Goal: Information Seeking & Learning: Learn about a topic

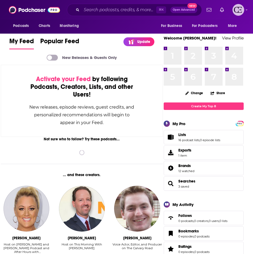
click at [247, 10] on icon "Show profile menu" at bounding box center [246, 9] width 2 height 3
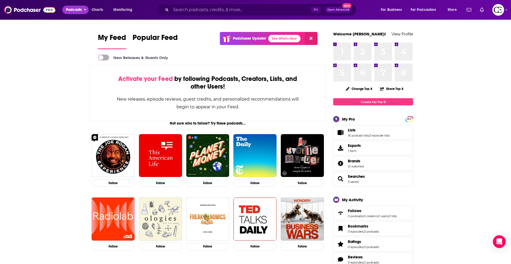
click at [75, 10] on span "Podcasts" at bounding box center [74, 9] width 16 height 7
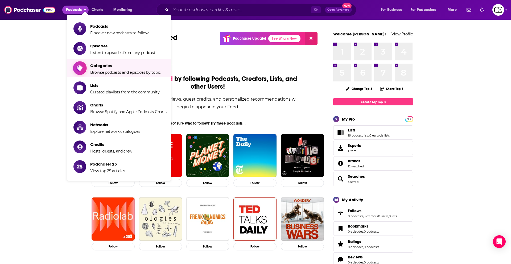
click at [102, 65] on span "Categories" at bounding box center [125, 65] width 71 height 5
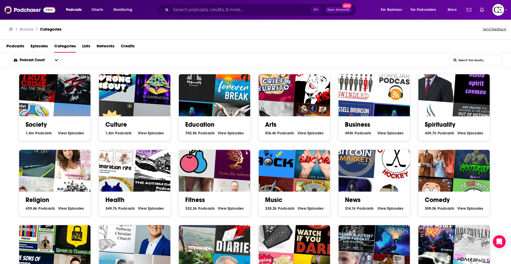
click at [21, 49] on span "Podcasts" at bounding box center [15, 47] width 18 height 11
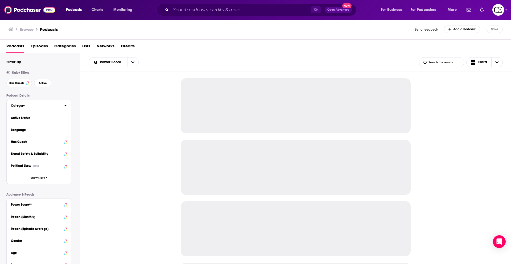
click at [64, 108] on div at bounding box center [65, 105] width 3 height 7
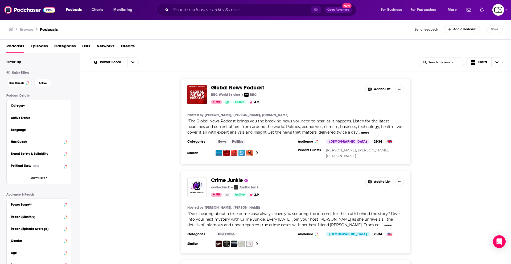
click at [67, 107] on div "Category" at bounding box center [39, 106] width 64 height 12
click at [66, 106] on icon at bounding box center [65, 105] width 3 height 4
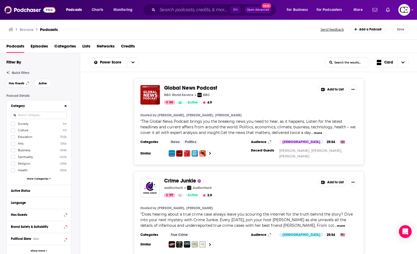
click at [40, 178] on span "More Categories" at bounding box center [38, 178] width 22 height 3
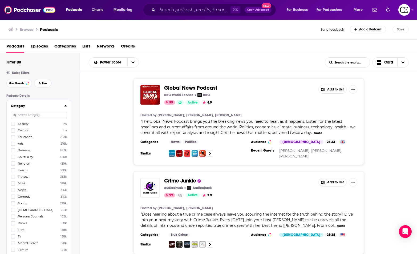
click at [43, 115] on input at bounding box center [39, 115] width 56 height 7
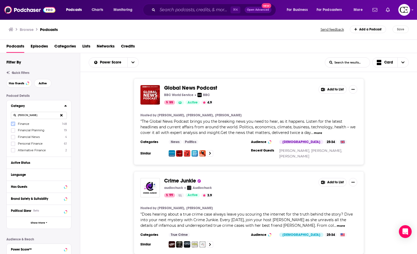
type input "[PERSON_NAME]"
click at [13, 124] on icon at bounding box center [12, 123] width 3 height 3
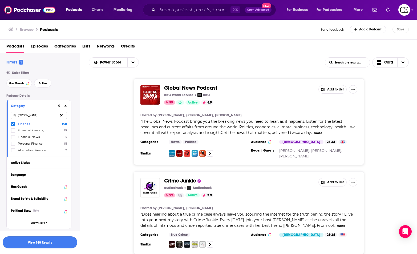
click at [36, 245] on button "View 148 Results" at bounding box center [40, 242] width 75 height 12
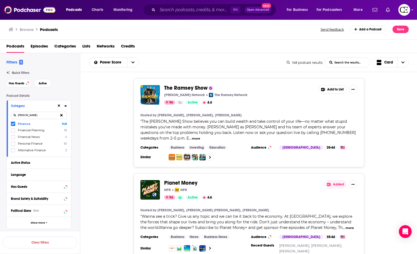
click at [187, 89] on span "The Ramsey Show" at bounding box center [185, 87] width 43 height 7
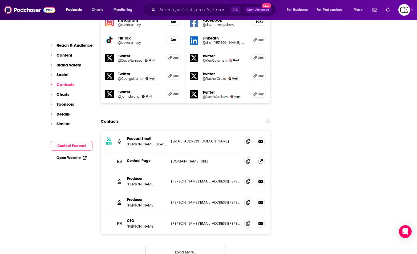
scroll to position [664, 0]
click at [251, 136] on span at bounding box center [248, 140] width 8 height 8
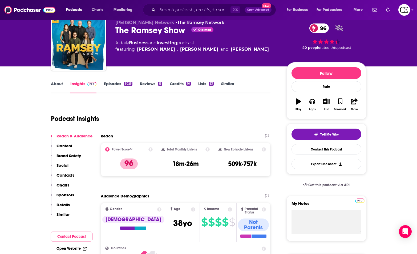
scroll to position [16, 0]
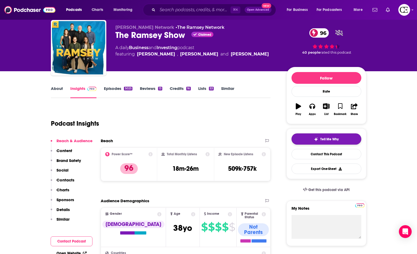
click at [253, 141] on button "Tell Me Why" at bounding box center [326, 138] width 70 height 11
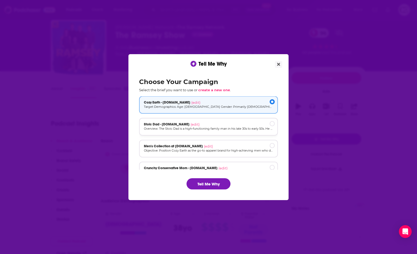
click at [203, 124] on div "Stoic Dad - [DOMAIN_NAME] (edit)" at bounding box center [208, 124] width 129 height 4
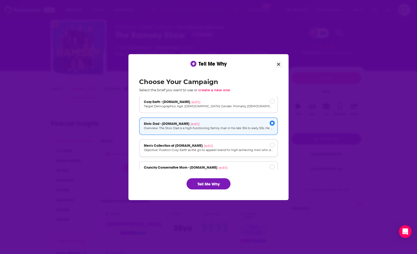
drag, startPoint x: 213, startPoint y: 142, endPoint x: 214, endPoint y: 140, distance: 2.8
click at [213, 141] on div "Men's Collection at [DOMAIN_NAME] (edit) Objective: Position Cozy Earth as the …" at bounding box center [208, 148] width 139 height 18
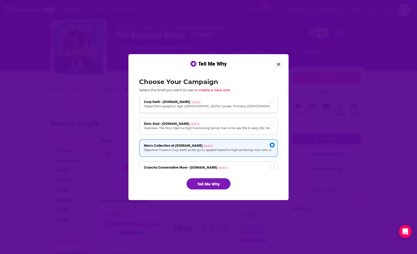
click at [226, 110] on div "Cozy Earth - [DOMAIN_NAME] (edit) Target Demographics: Age: [DEMOGRAPHIC_DATA] …" at bounding box center [208, 104] width 139 height 18
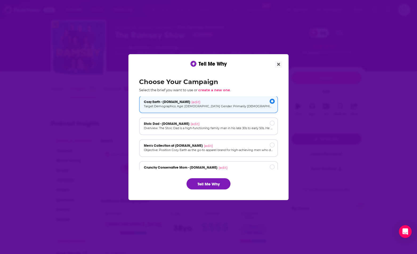
scroll to position [0, 0]
click at [209, 186] on button "Tell Me Why" at bounding box center [208, 183] width 44 height 11
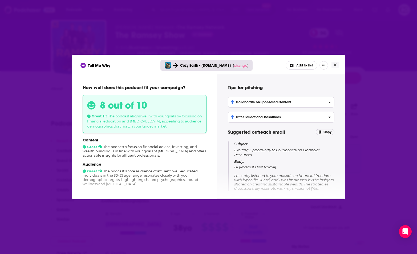
click at [240, 63] on span "change" at bounding box center [240, 65] width 13 height 4
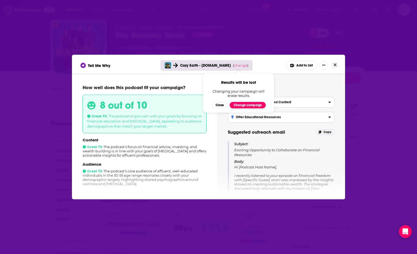
click at [242, 107] on button "Change campaign" at bounding box center [248, 105] width 36 height 6
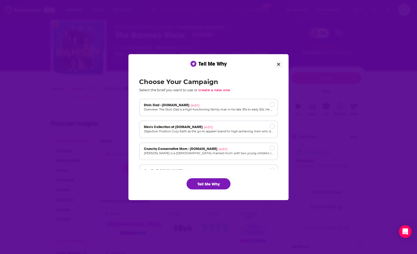
scroll to position [36, 0]
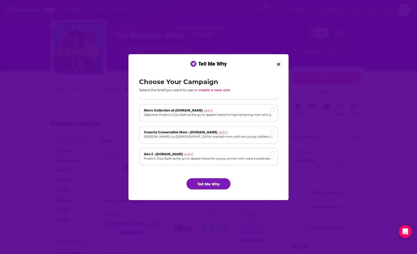
click at [253, 67] on button "Close" at bounding box center [278, 64] width 7 height 7
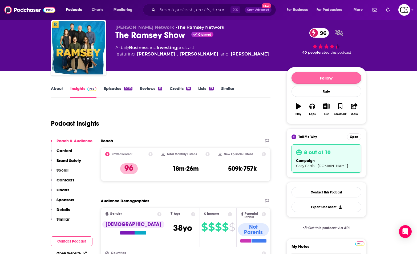
scroll to position [16, 0]
click at [253, 107] on icon "button" at bounding box center [326, 106] width 7 height 6
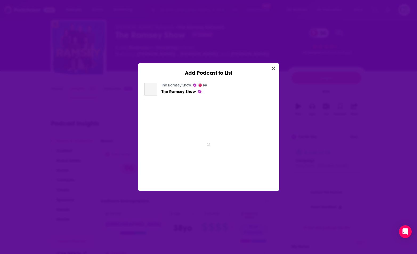
scroll to position [0, 0]
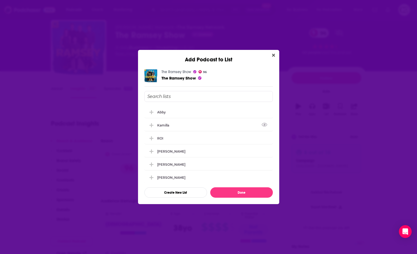
click at [253, 55] on button "Close" at bounding box center [273, 55] width 7 height 7
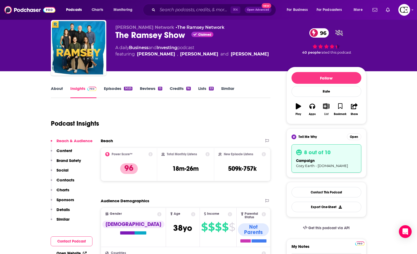
scroll to position [16, 0]
click at [253, 107] on icon "button" at bounding box center [326, 106] width 7 height 6
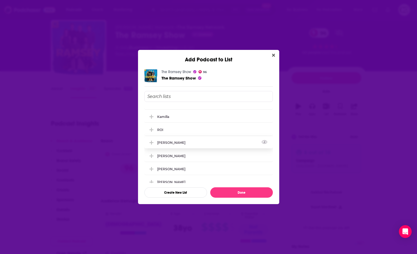
scroll to position [0, 0]
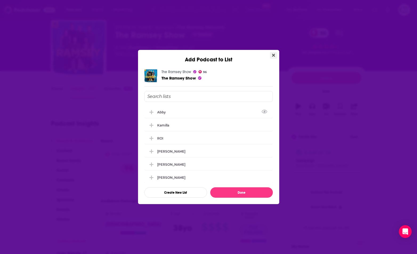
click at [253, 56] on icon "Close" at bounding box center [273, 55] width 3 height 3
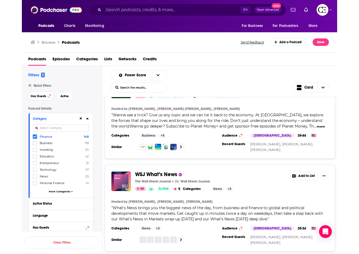
scroll to position [94, 0]
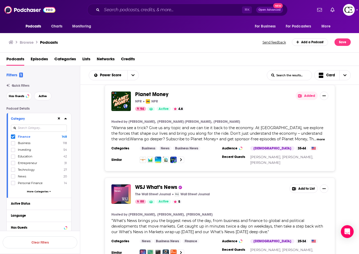
click at [13, 137] on icon at bounding box center [12, 136] width 3 height 2
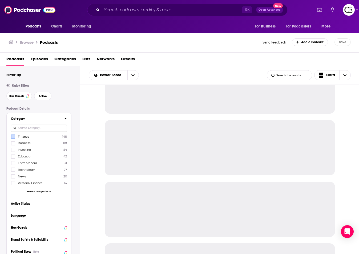
click at [40, 127] on input at bounding box center [39, 127] width 56 height 7
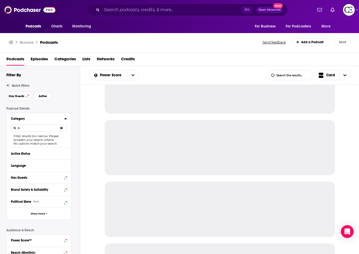
type input "j"
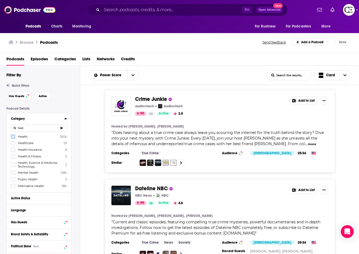
type input "heal"
click at [13, 136] on icon at bounding box center [12, 136] width 3 height 2
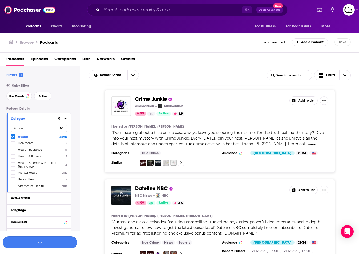
click at [39, 243] on icon "button" at bounding box center [40, 242] width 4 height 4
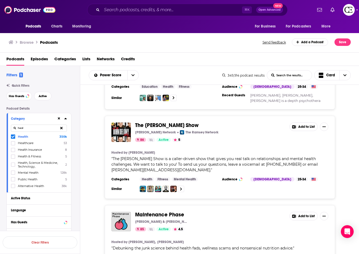
scroll to position [2058, 0]
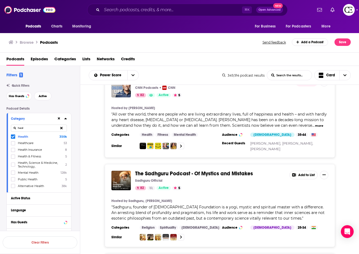
scroll to position [4277, 0]
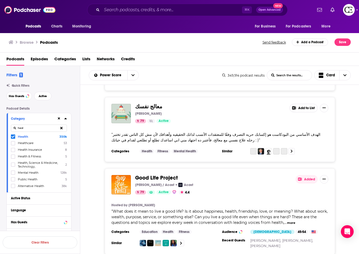
scroll to position [6486, 0]
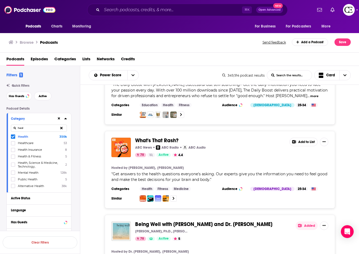
scroll to position [8660, 0]
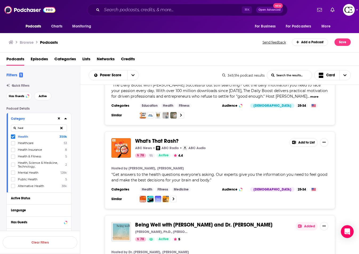
click at [209, 247] on div "The [PERSON_NAME] Podcast [PERSON_NAME] Sirius XM 99 Active 3.4 Added Hosted by…" at bounding box center [219, 169] width 279 height 169
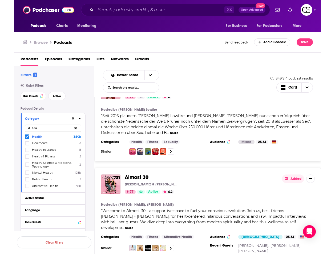
scroll to position [10668, 0]
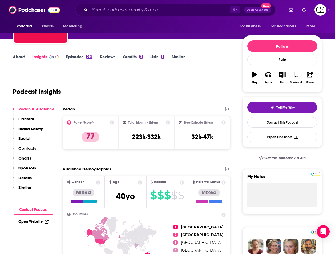
scroll to position [47, 0]
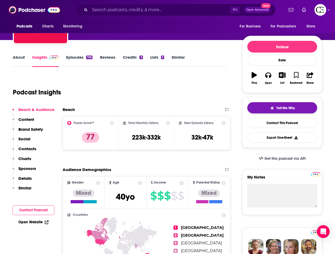
click at [253, 111] on button "Tell Me Why" at bounding box center [282, 107] width 70 height 11
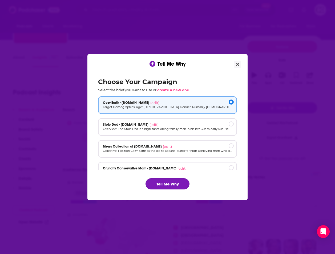
click at [177, 184] on button "Tell Me Why" at bounding box center [167, 183] width 44 height 11
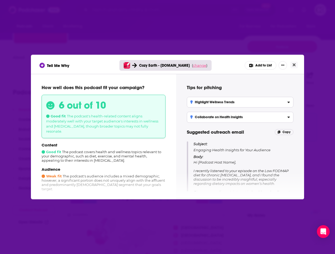
click at [199, 66] on span "change" at bounding box center [199, 65] width 13 height 4
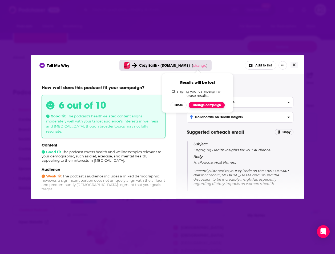
click at [206, 104] on button "Change campaign" at bounding box center [207, 105] width 36 height 6
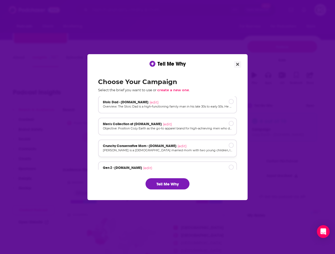
scroll to position [21, 0]
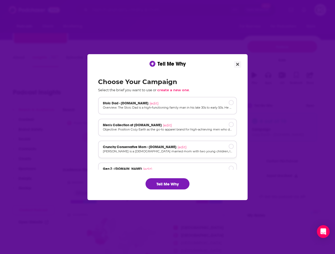
click at [162, 147] on span "Crunchy Conservative Mom - [DOMAIN_NAME]" at bounding box center [140, 147] width 74 height 4
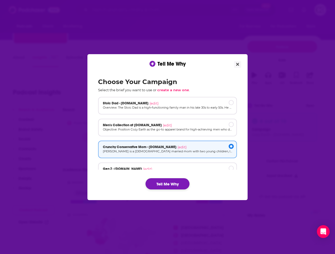
click at [169, 181] on button "Tell Me Why" at bounding box center [167, 183] width 44 height 11
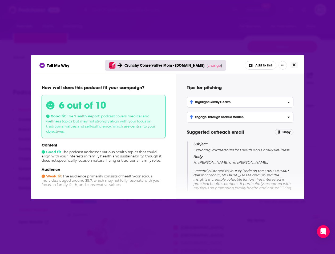
click at [253, 68] on button "Close" at bounding box center [293, 65] width 7 height 7
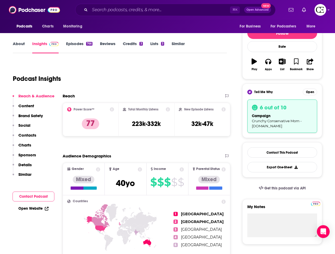
scroll to position [66, 0]
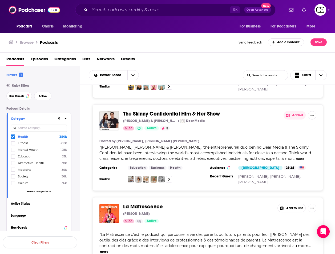
scroll to position [9286, 0]
click at [253, 75] on icon "Choose View" at bounding box center [320, 75] width 3 height 4
click at [253, 95] on div "Gallery" at bounding box center [308, 93] width 37 height 9
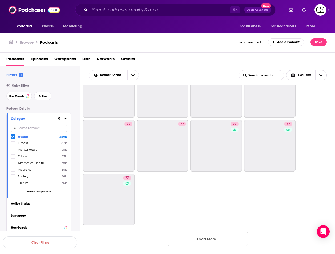
scroll to position [1582, 0]
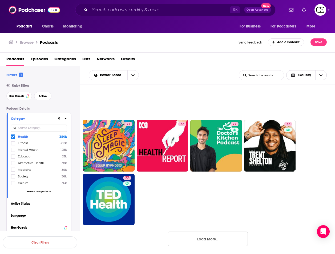
click at [253, 74] on icon "Choose View" at bounding box center [320, 75] width 3 height 4
click at [253, 102] on span "Table" at bounding box center [309, 102] width 25 height 3
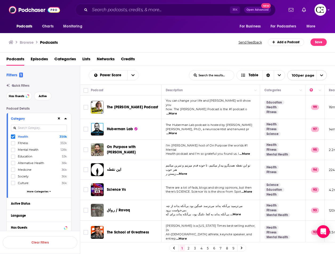
click at [233, 250] on link "9" at bounding box center [233, 248] width 5 height 6
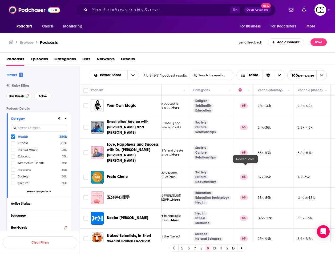
scroll to position [0, 146]
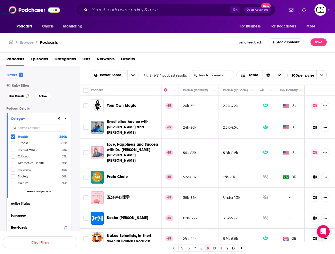
click at [218, 249] on link "11" at bounding box center [220, 248] width 5 height 6
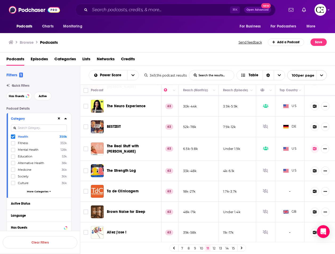
scroll to position [25, 146]
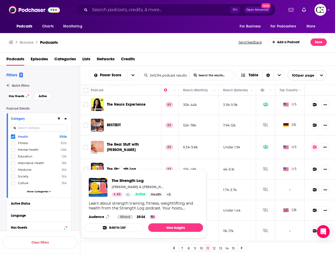
click at [126, 166] on span "The Strength Log" at bounding box center [121, 168] width 29 height 5
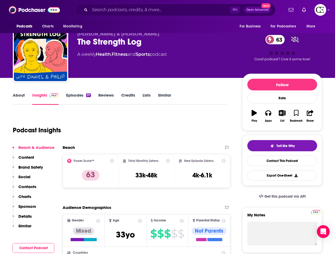
scroll to position [9, 0]
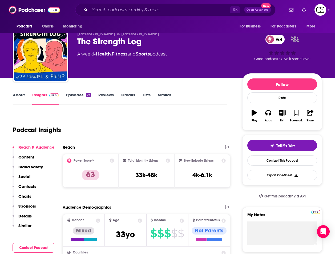
click at [21, 96] on link "About" at bounding box center [19, 98] width 12 height 12
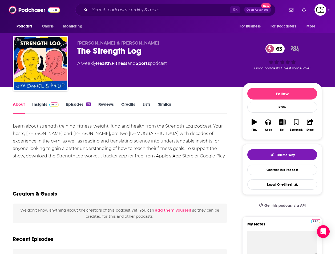
scroll to position [11, 0]
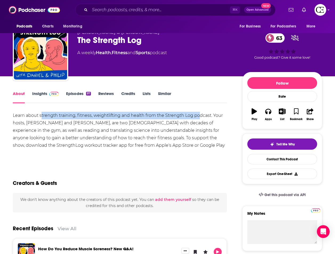
drag, startPoint x: 41, startPoint y: 114, endPoint x: 197, endPoint y: 115, distance: 155.6
click at [200, 116] on div "Learn about strength training, fitness, weightlifting and health from the Stren…" at bounding box center [120, 134] width 214 height 45
click at [38, 93] on link "Insights" at bounding box center [45, 97] width 26 height 12
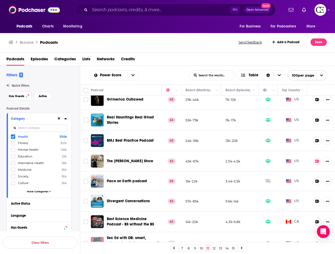
scroll to position [261, 146]
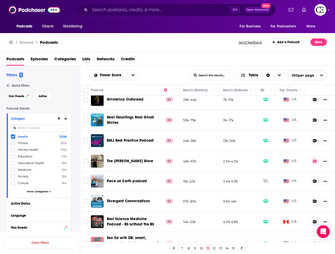
click at [119, 178] on span "Pace on Earth podcast" at bounding box center [127, 180] width 40 height 5
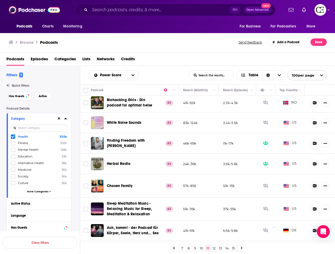
scroll to position [447, 146]
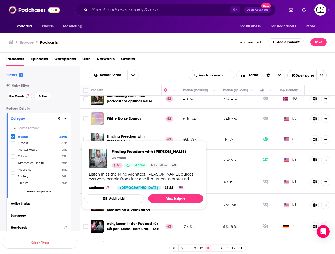
click at [120, 134] on span "Finding Freedom with [PERSON_NAME]" at bounding box center [126, 139] width 38 height 10
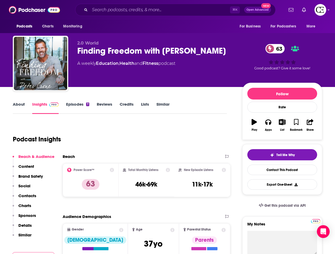
click at [274, 162] on div "Tell Me Why Contact This Podcast Export One-Sheet" at bounding box center [282, 169] width 70 height 40
click at [276, 157] on span "Tell Me Why" at bounding box center [285, 155] width 18 height 4
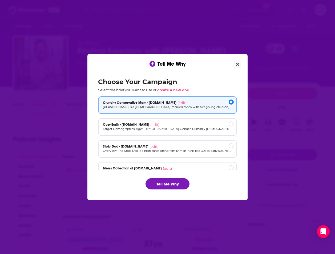
click at [175, 186] on button "Tell Me Why" at bounding box center [167, 183] width 44 height 11
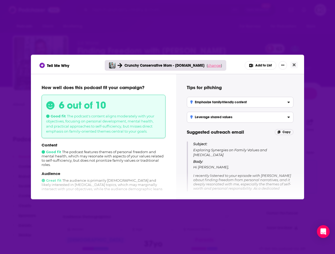
click at [214, 67] on span "change" at bounding box center [213, 65] width 13 height 4
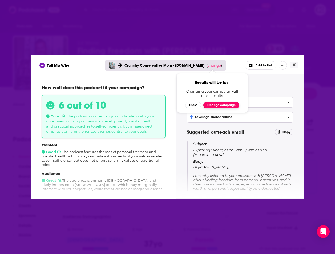
click at [209, 103] on button "Change campaign" at bounding box center [221, 105] width 36 height 6
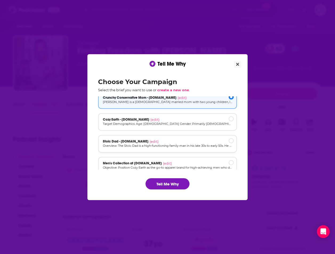
scroll to position [6, 0]
drag, startPoint x: 161, startPoint y: 124, endPoint x: 160, endPoint y: 128, distance: 4.4
click at [161, 124] on p "Target Demographics: Age: [DEMOGRAPHIC_DATA] Gender: Primarily [DEMOGRAPHIC_DAT…" at bounding box center [167, 123] width 129 height 5
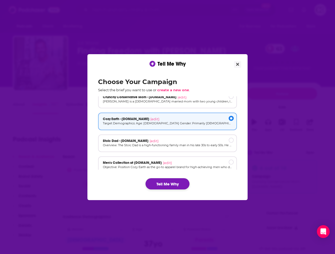
click at [167, 185] on button "Tell Me Why" at bounding box center [167, 183] width 44 height 11
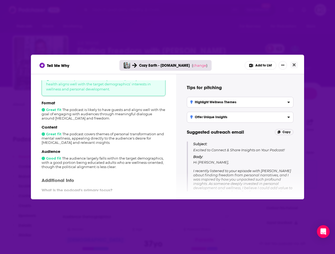
scroll to position [36, 0]
click at [293, 66] on icon "Close" at bounding box center [293, 64] width 3 height 3
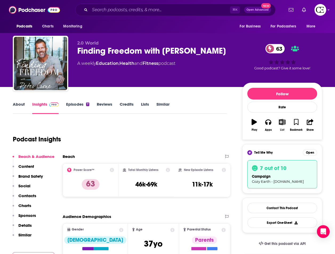
click at [283, 123] on icon "button" at bounding box center [282, 122] width 7 height 6
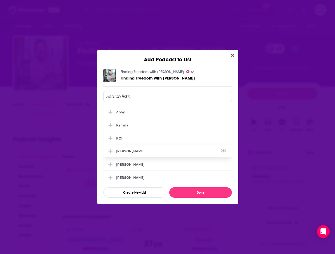
click at [139, 153] on div "[PERSON_NAME]" at bounding box center [167, 151] width 128 height 12
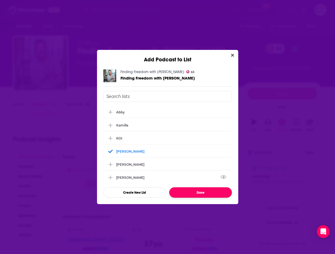
click at [207, 192] on button "Done" at bounding box center [200, 192] width 63 height 10
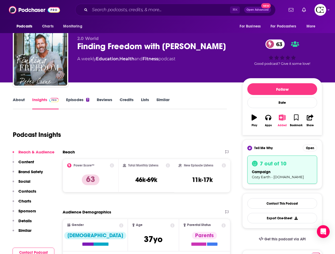
scroll to position [7, 0]
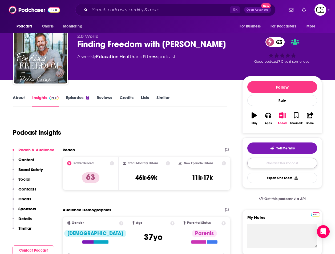
click at [285, 164] on link "Contact This Podcast" at bounding box center [282, 163] width 70 height 10
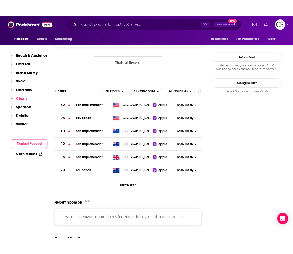
scroll to position [416, 0]
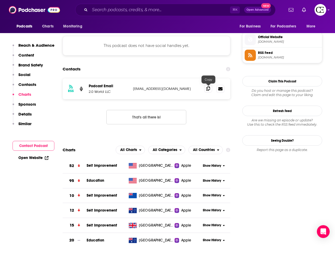
click at [207, 89] on icon at bounding box center [208, 88] width 4 height 4
click at [208, 91] on span at bounding box center [208, 88] width 8 height 8
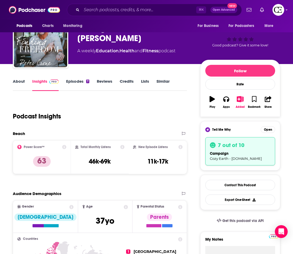
scroll to position [26, 0]
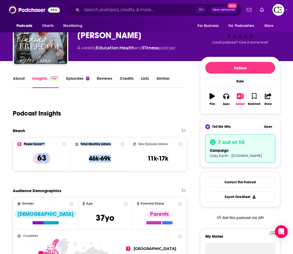
drag, startPoint x: 119, startPoint y: 160, endPoint x: 83, endPoint y: 134, distance: 44.9
click at [72, 131] on div "Reach Power Score™ 63 Total Monthly Listens 46k-69k New Episode Listens 11k-17k" at bounding box center [100, 151] width 174 height 47
click at [178, 150] on div "New Episode Listens 11k-17k" at bounding box center [158, 154] width 50 height 25
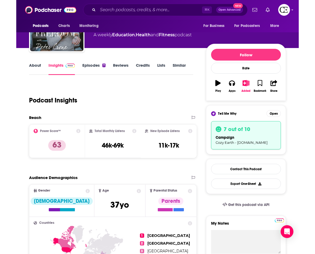
scroll to position [0, 0]
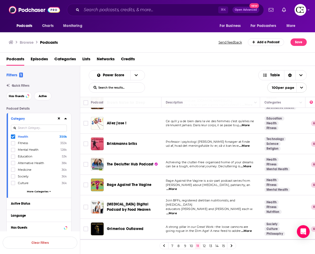
scroll to position [393, 0]
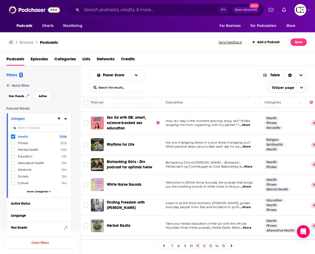
click at [239, 244] on div "7 8 9 10 11 12 13 14 15" at bounding box center [197, 245] width 235 height 12
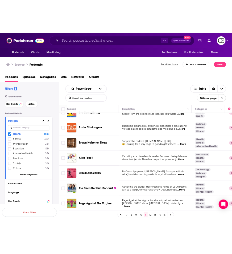
scroll to position [0, 0]
